Goal: Navigation & Orientation: Find specific page/section

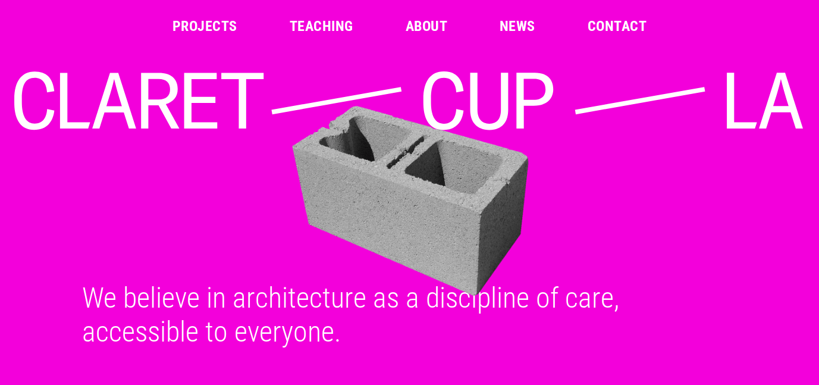
click at [246, 345] on div "We believe in architecture as a discipline of care, accessible to everyone." at bounding box center [410, 315] width 684 height 68
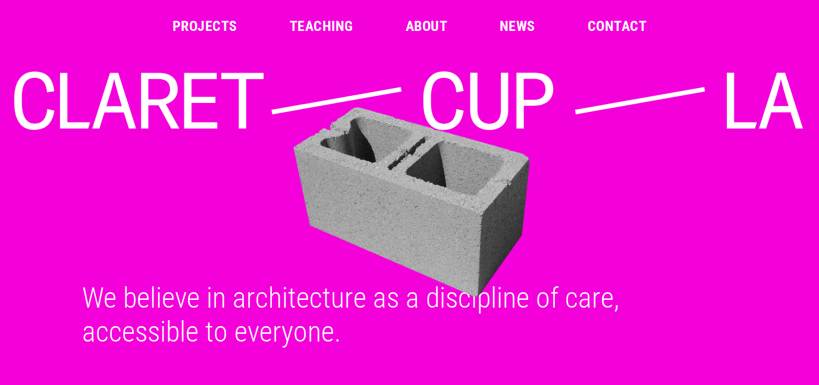
drag, startPoint x: 233, startPoint y: 337, endPoint x: 178, endPoint y: 300, distance: 66.8
click at [178, 300] on article "Claret-Cup We believe in architecture as a discipline of care, accessible to ev…" at bounding box center [409, 209] width 819 height 277
click at [178, 300] on div at bounding box center [409, 204] width 819 height 193
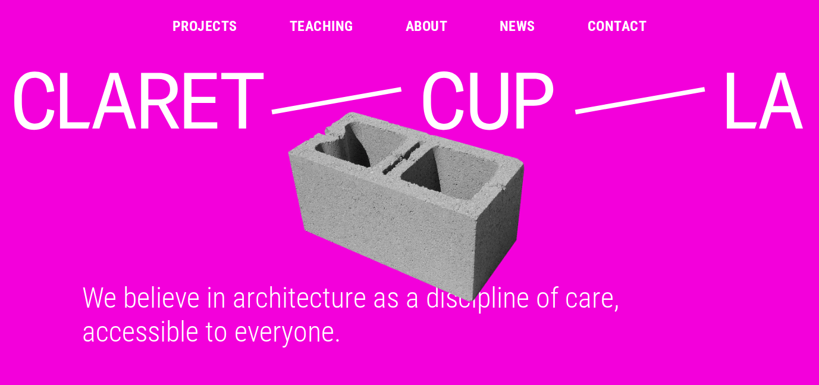
click at [607, 93] on icon at bounding box center [409, 100] width 791 height 59
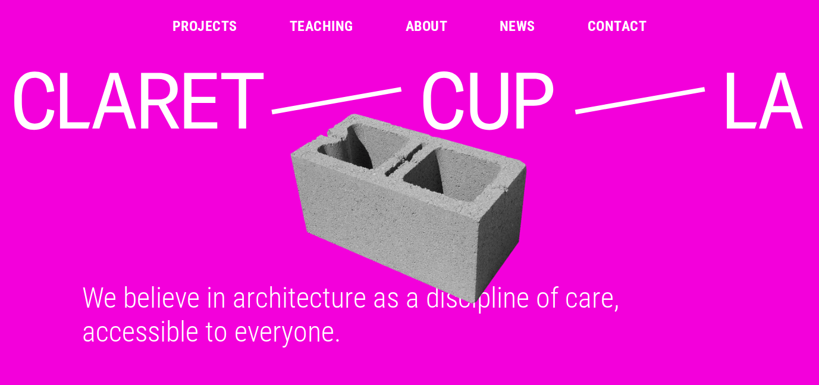
click at [421, 30] on link "About" at bounding box center [426, 26] width 42 height 14
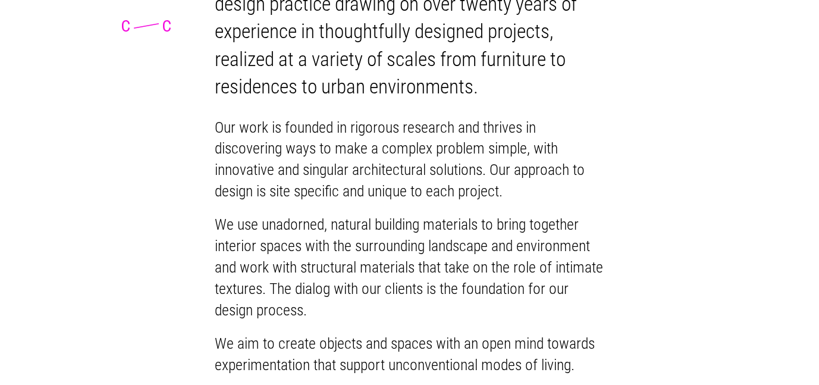
scroll to position [654, 0]
